Goal: Task Accomplishment & Management: Use online tool/utility

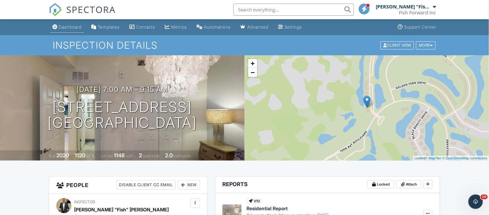
click at [67, 27] on div "Dashboard" at bounding box center [70, 26] width 23 height 5
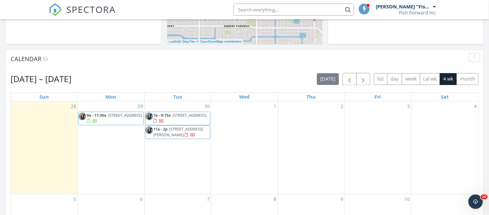
scroll to position [265, 0]
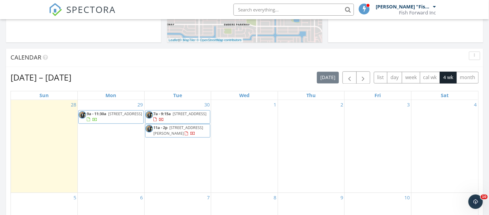
click at [106, 117] on span "9a - 11:30a 4740 NW 39th Pl, Cape Coral 33993" at bounding box center [111, 117] width 65 height 12
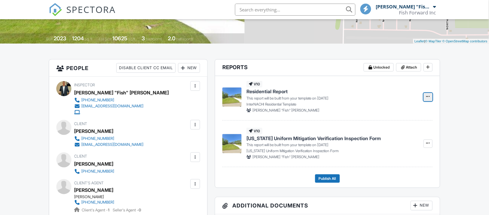
click at [426, 97] on icon at bounding box center [428, 97] width 4 height 4
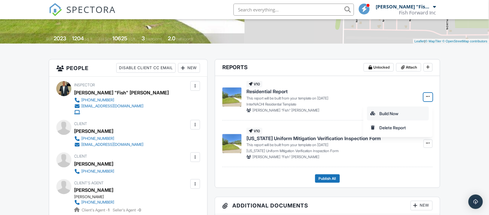
click at [379, 113] on input "Build Now" at bounding box center [397, 114] width 61 height 14
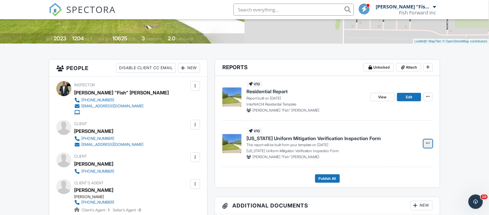
click at [427, 144] on icon at bounding box center [428, 143] width 4 height 4
click at [388, 161] on input "Build Now" at bounding box center [397, 161] width 61 height 14
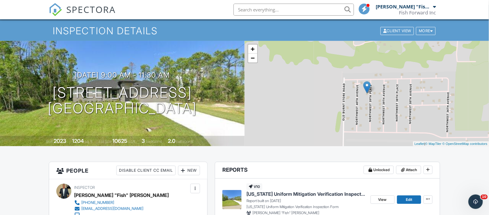
scroll to position [12, 0]
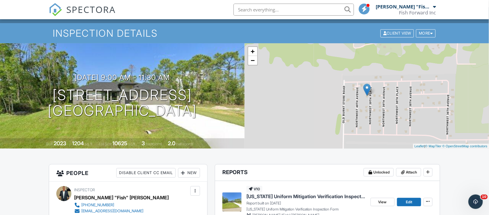
click at [298, 199] on span "[US_STATE] Uniform Mitigation Verification Inspection Form" at bounding box center [305, 196] width 119 height 7
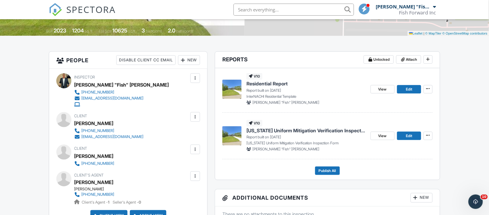
click at [263, 85] on span "Residential Report" at bounding box center [266, 83] width 41 height 7
